Goal: Task Accomplishment & Management: Complete application form

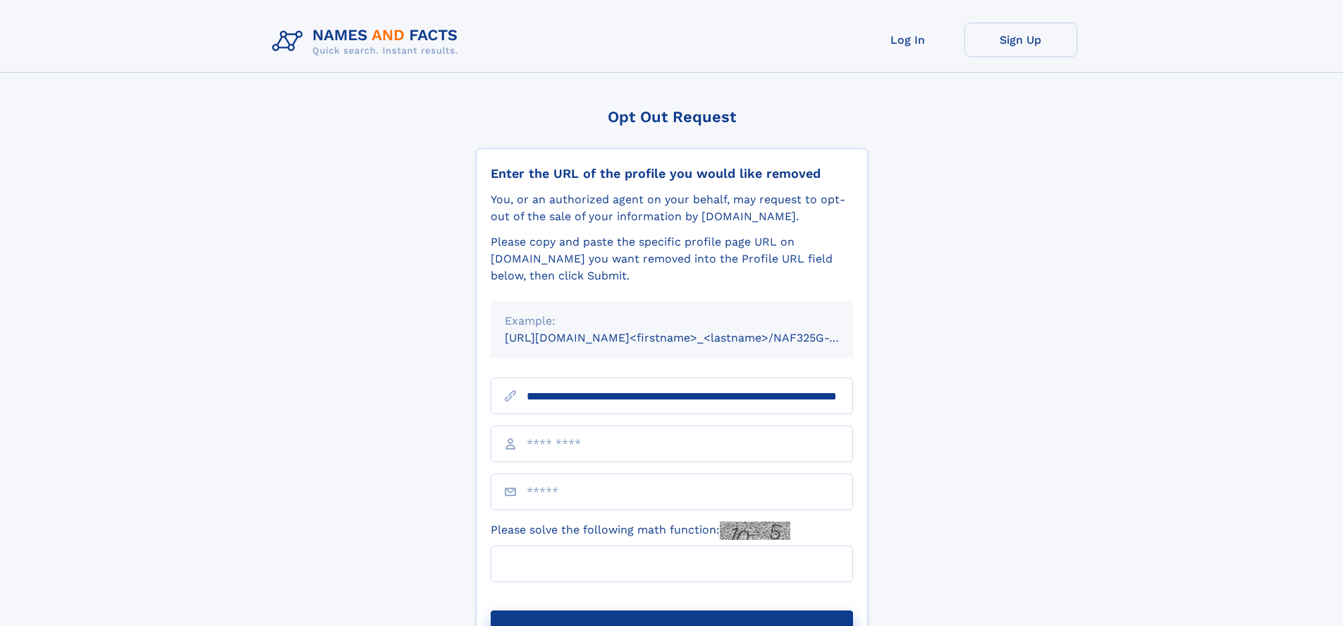
scroll to position [0, 137]
type input "**********"
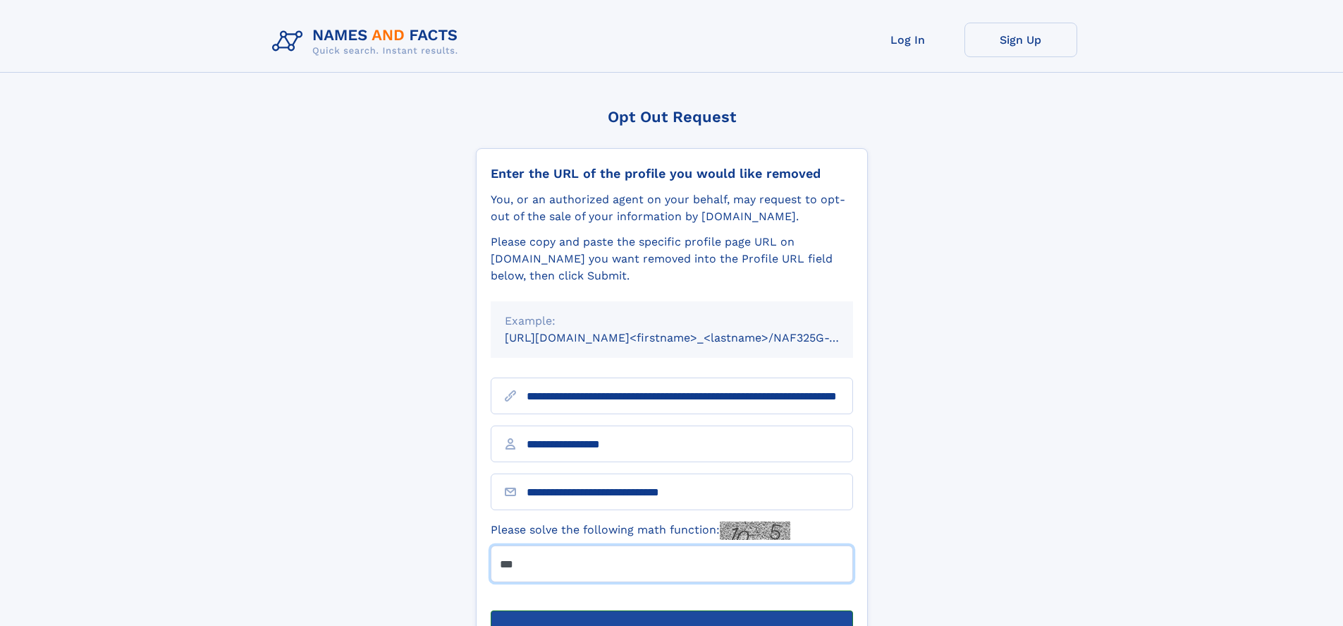
type input "***"
click at [671, 610] on button "Submit Opt Out Request" at bounding box center [672, 632] width 362 height 45
